Goal: Task Accomplishment & Management: Manage account settings

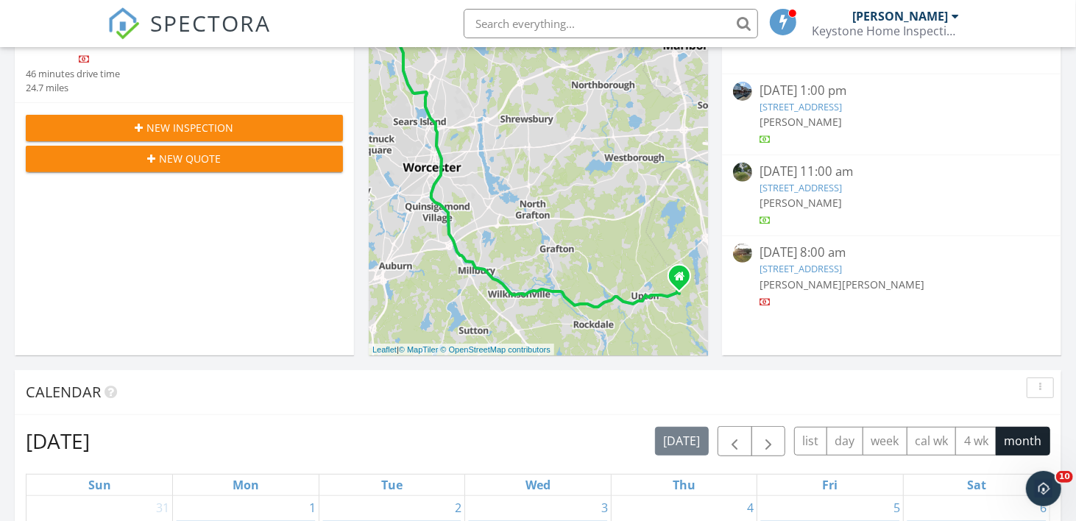
scroll to position [280, 0]
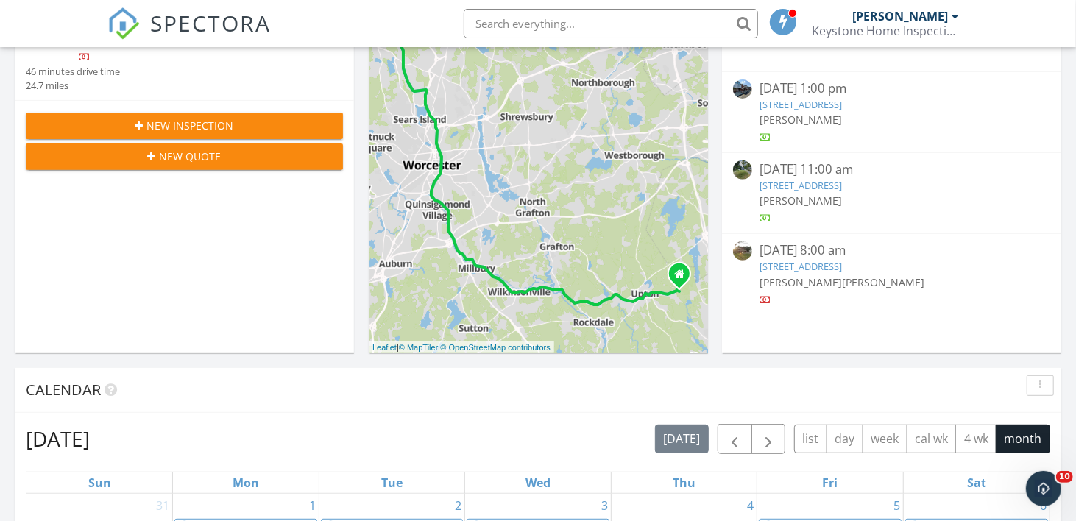
click at [825, 180] on link "137 Richmond Ave, Worcester, MA 01602" at bounding box center [800, 185] width 82 height 13
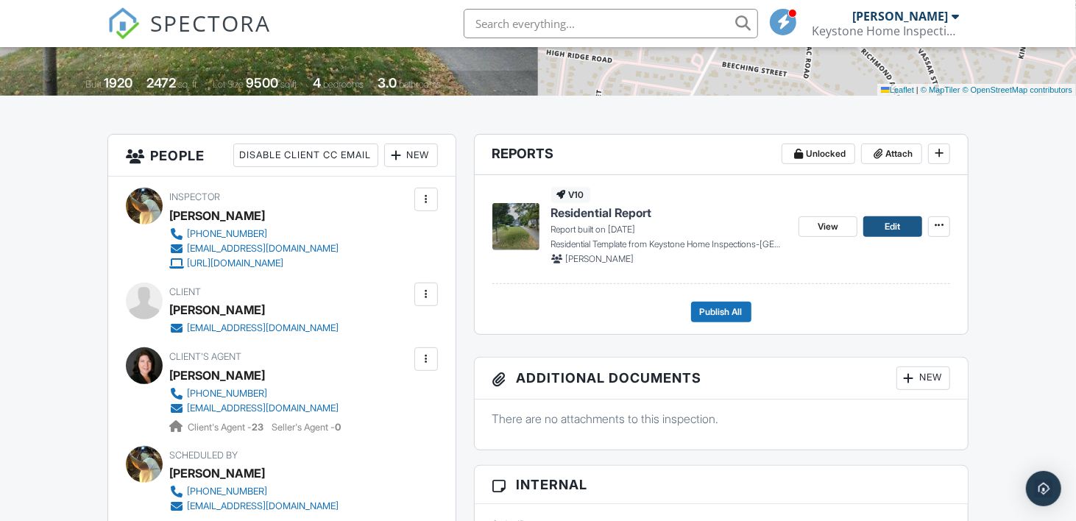
scroll to position [297, 0]
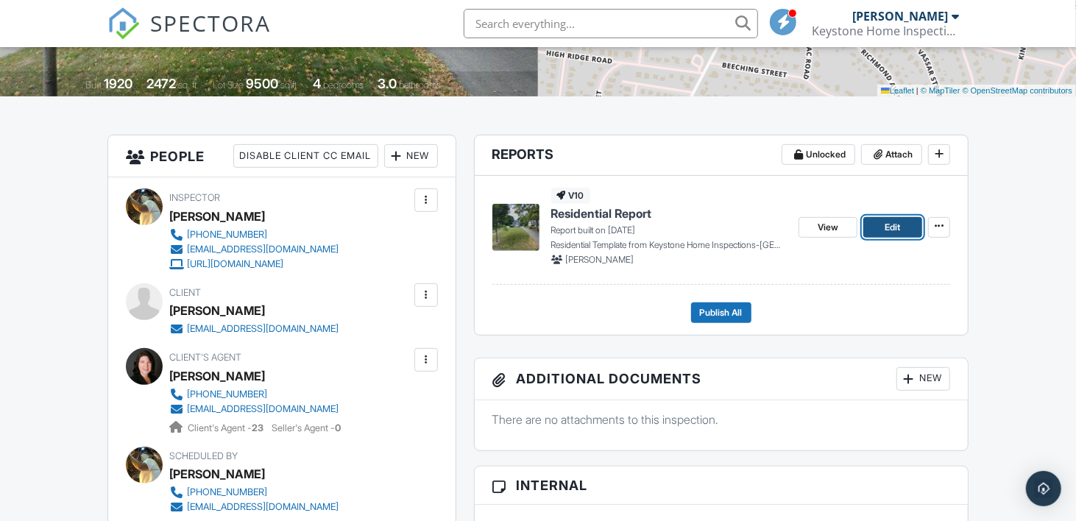
click at [885, 227] on span "Edit" at bounding box center [892, 227] width 15 height 15
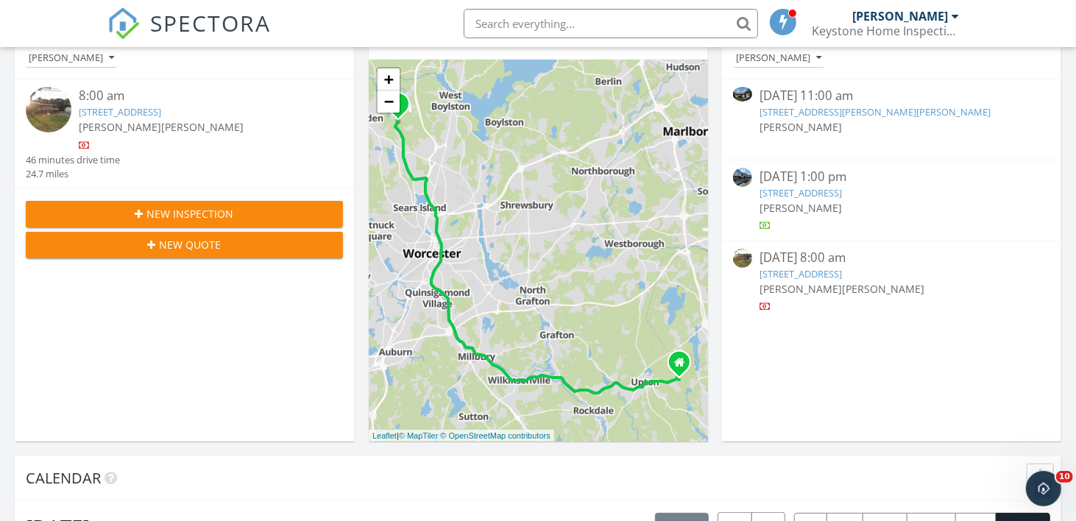
scroll to position [193, 0]
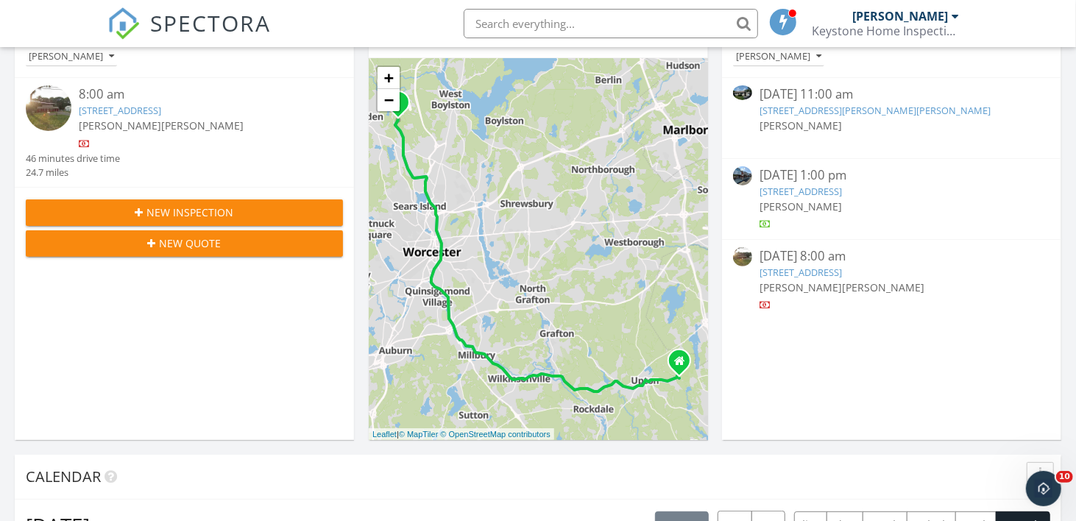
click at [842, 185] on link "276 Turnpike Rd, Westborough, MA 01581" at bounding box center [800, 191] width 82 height 13
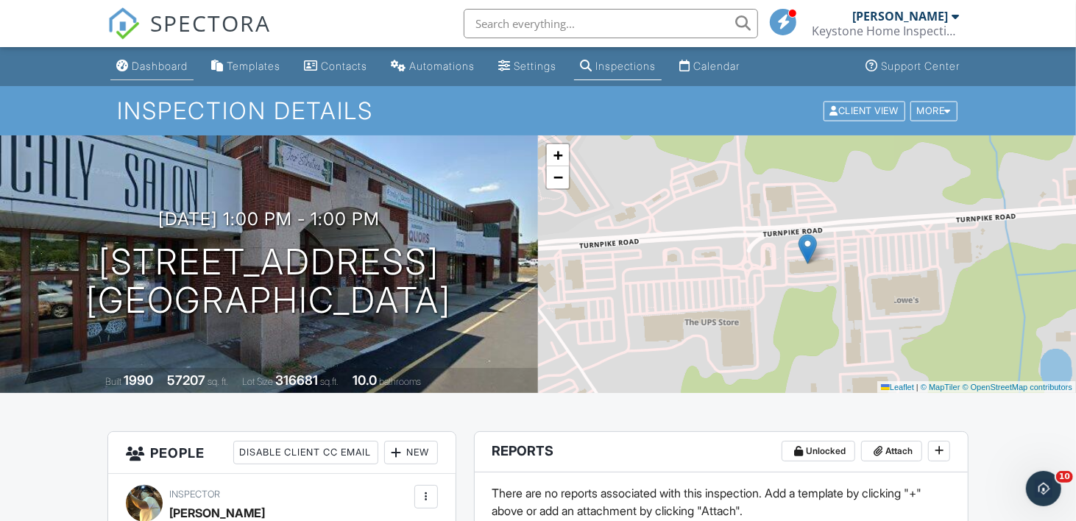
click at [155, 64] on div "Dashboard" at bounding box center [160, 66] width 56 height 13
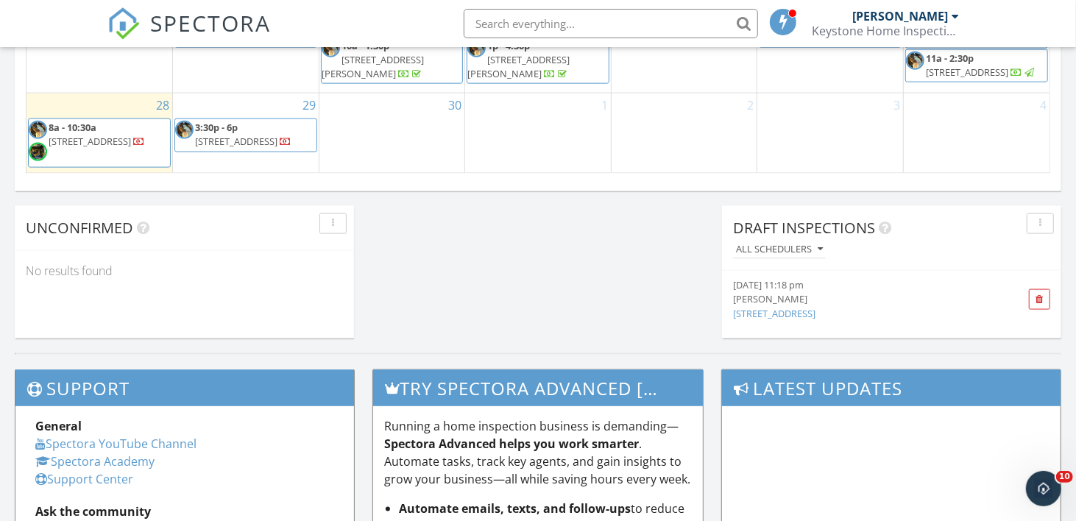
scroll to position [1177, 0]
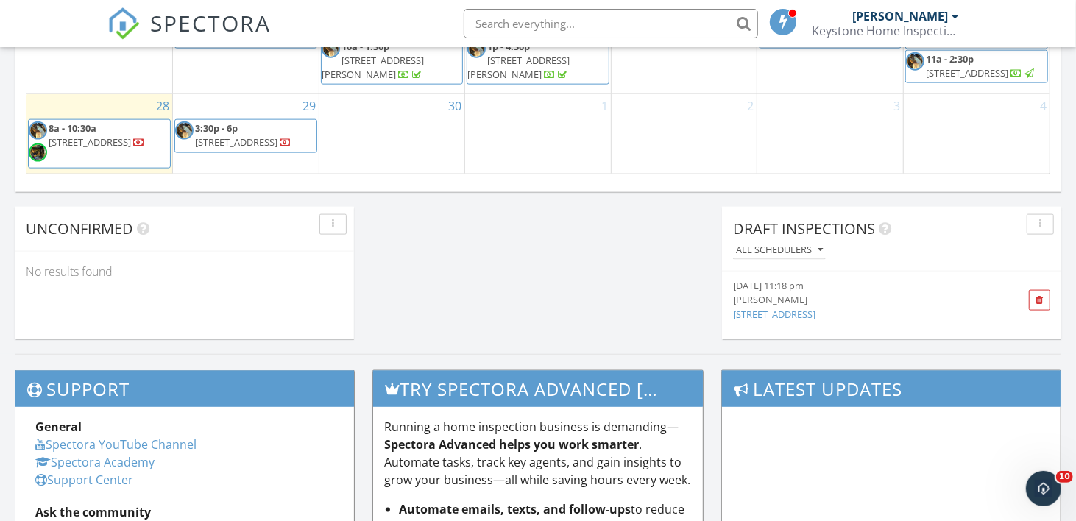
click at [963, 66] on span "[STREET_ADDRESS]" at bounding box center [967, 72] width 82 height 13
